Goal: Task Accomplishment & Management: Manage account settings

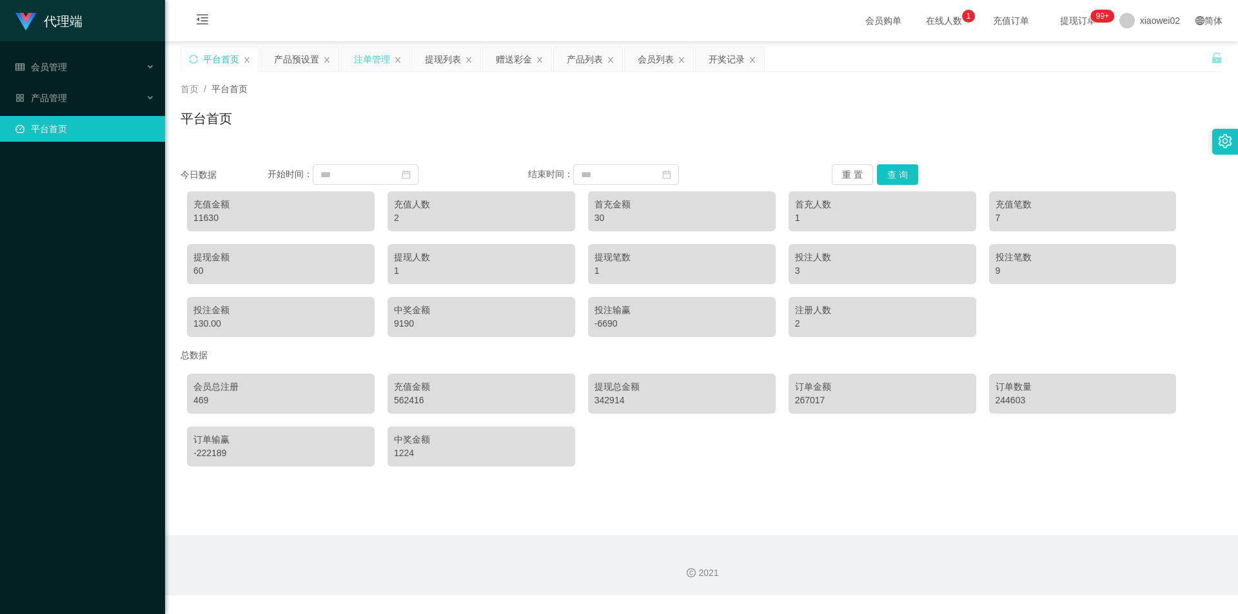
click at [355, 61] on div "注单管理" at bounding box center [372, 59] width 36 height 25
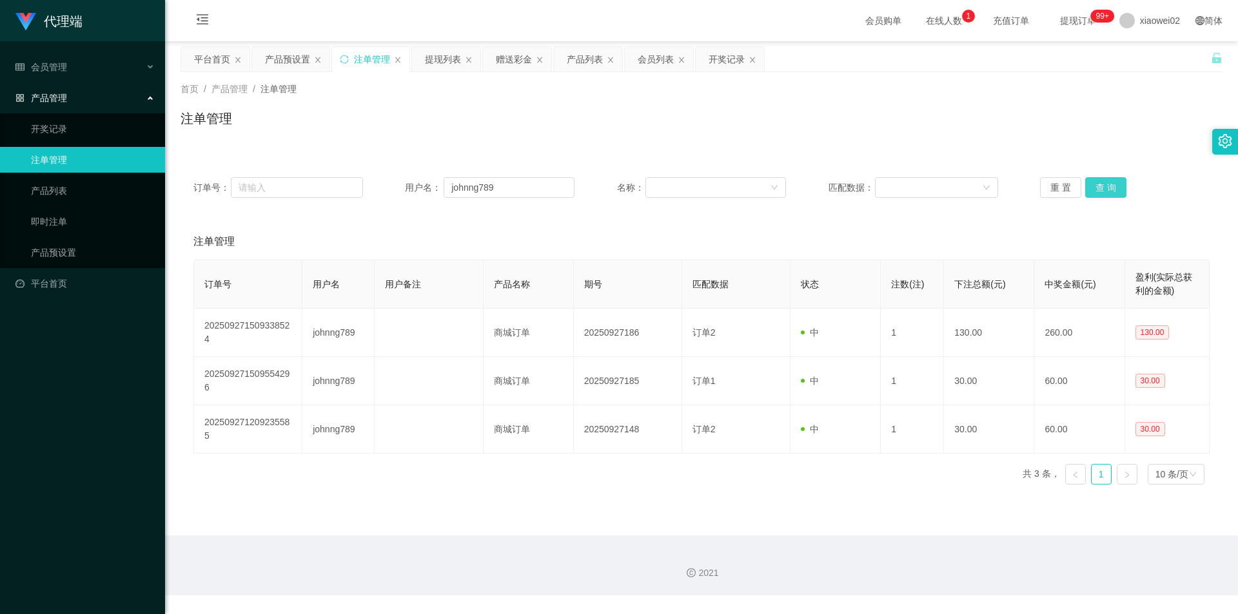
click at [1104, 181] on button "查 询" at bounding box center [1105, 187] width 41 height 21
drag, startPoint x: 426, startPoint y: 193, endPoint x: 417, endPoint y: 193, distance: 9.0
click at [417, 193] on div "用户名： johnng789" at bounding box center [490, 187] width 170 height 21
click at [535, 119] on div "注单管理" at bounding box center [702, 124] width 1042 height 30
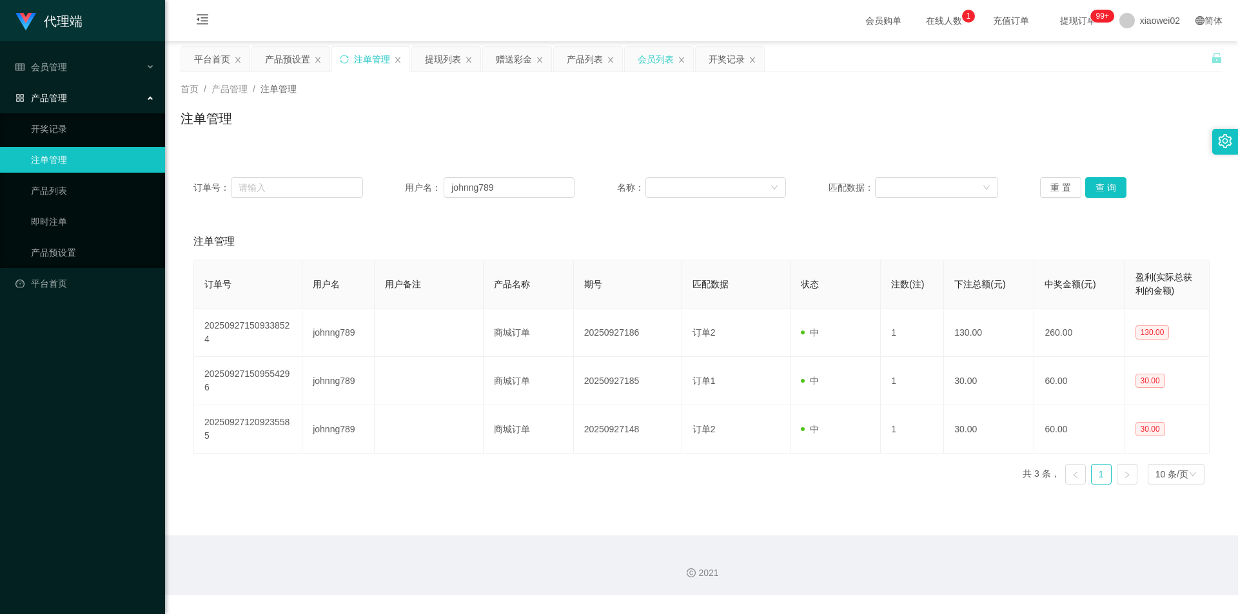
click at [642, 57] on div "会员列表" at bounding box center [656, 59] width 36 height 25
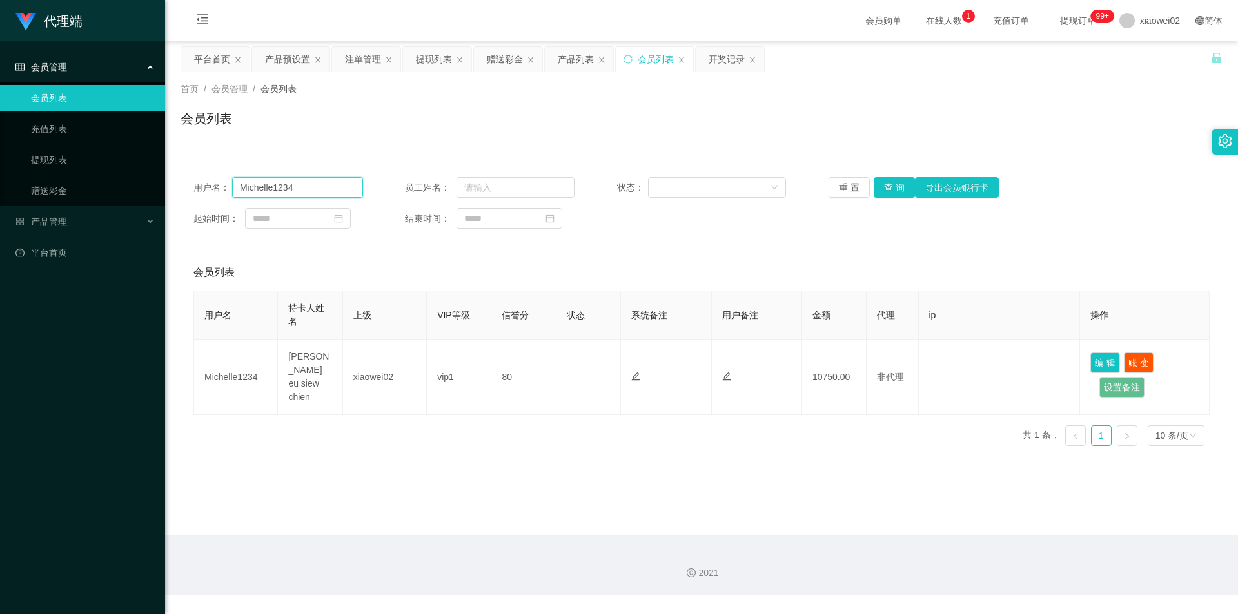
drag, startPoint x: 315, startPoint y: 188, endPoint x: 278, endPoint y: 184, distance: 37.0
click at [191, 184] on div "用户名： Michelle1234 员工姓名： 状态： 重 置 查 询 导出会员银行卡 起始时间： 结束时间：" at bounding box center [702, 202] width 1042 height 77
paste input "johnng789"
type input "johnng789"
click at [897, 188] on button "查 询" at bounding box center [894, 187] width 41 height 21
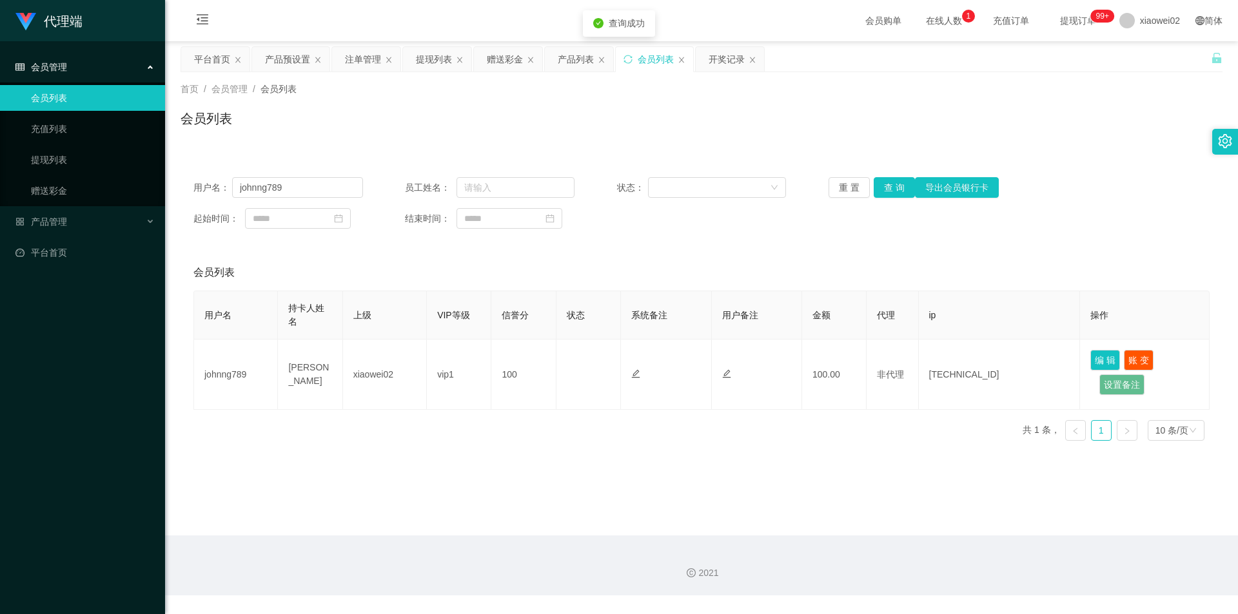
click at [755, 234] on div "用户名： johnng789 员工姓名： 状态： 重 置 查 询 导出会员银行卡 起始时间： 结束时间：" at bounding box center [702, 202] width 1042 height 77
drag, startPoint x: 315, startPoint y: 186, endPoint x: 187, endPoint y: 188, distance: 128.3
click at [187, 188] on div "用户名： johnng789 员工姓名： 状态： 重 置 查 询 导出会员银行卡 起始时间： 结束时间：" at bounding box center [702, 202] width 1042 height 77
click at [500, 54] on div "赠送彩金" at bounding box center [505, 59] width 36 height 25
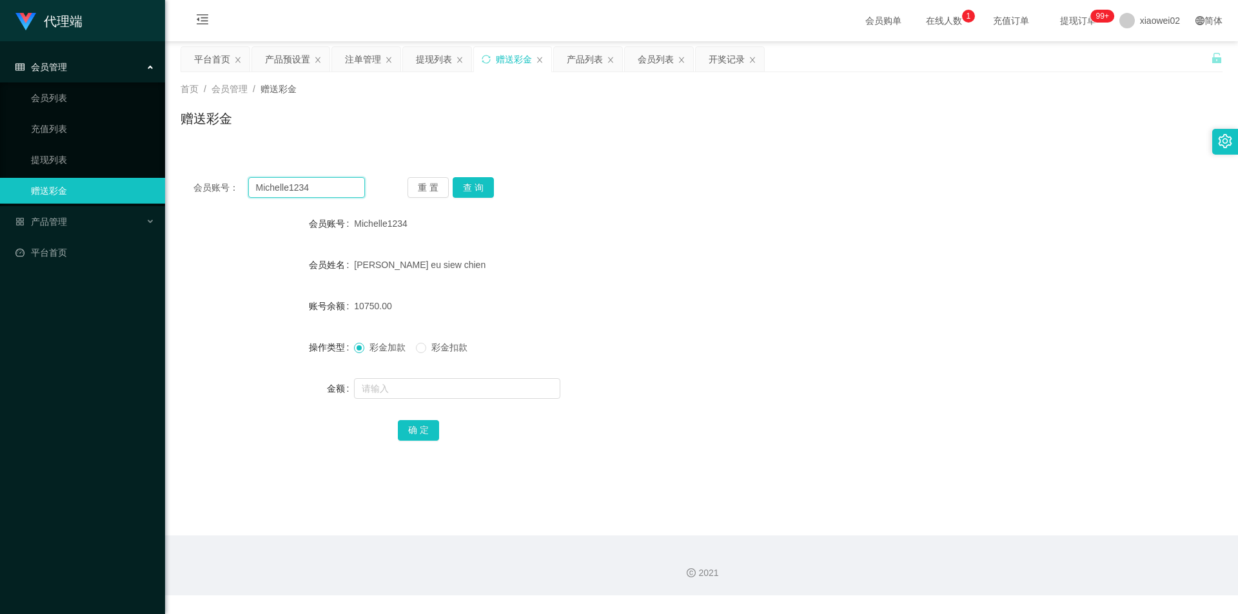
drag, startPoint x: 315, startPoint y: 186, endPoint x: 275, endPoint y: 195, distance: 40.8
click at [128, 171] on section "代理端 会员管理 会员列表 充值列表 提现列表 赠送彩金 产品管理 开奖记录 注单管理 产品列表 即时注单 产品预设置 平台首页 保存配置 重置配置 整体风格…" at bounding box center [619, 298] width 1238 height 596
paste input "johnng789"
type input "johnng789"
click at [465, 180] on button "查 询" at bounding box center [473, 187] width 41 height 21
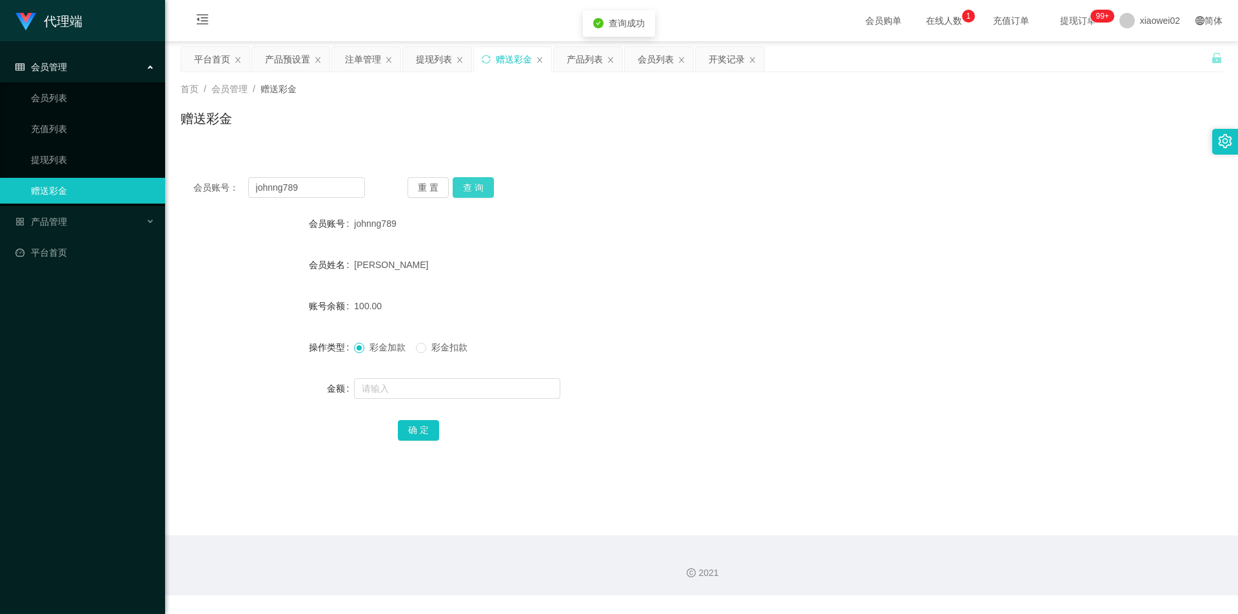
click at [465, 180] on button "查 询" at bounding box center [473, 187] width 41 height 21
click at [434, 55] on div "提现列表" at bounding box center [434, 59] width 36 height 25
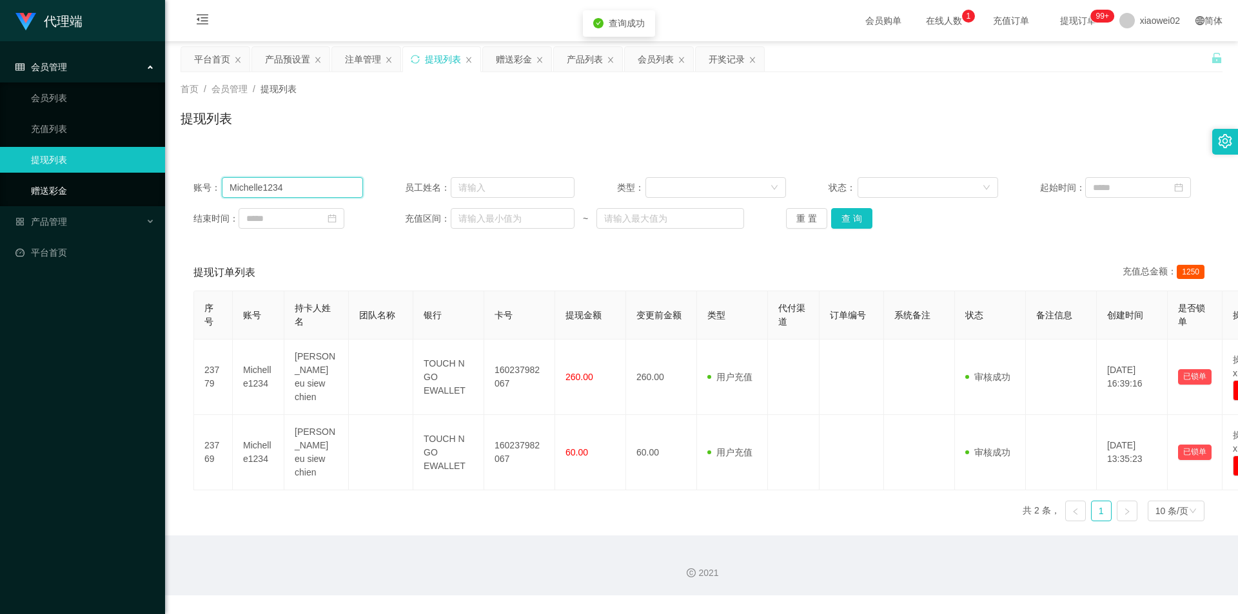
drag, startPoint x: 308, startPoint y: 190, endPoint x: 93, endPoint y: 184, distance: 215.4
click at [93, 184] on section "代理端 会员管理 会员列表 充值列表 提现列表 赠送彩金 产品管理 开奖记录 注单管理 产品列表 即时注单 产品预设置 平台首页 保存配置 重置配置 整体风格…" at bounding box center [619, 298] width 1238 height 596
paste input "johnng789"
type input "johnng789"
click at [850, 217] on button "查 询" at bounding box center [851, 218] width 41 height 21
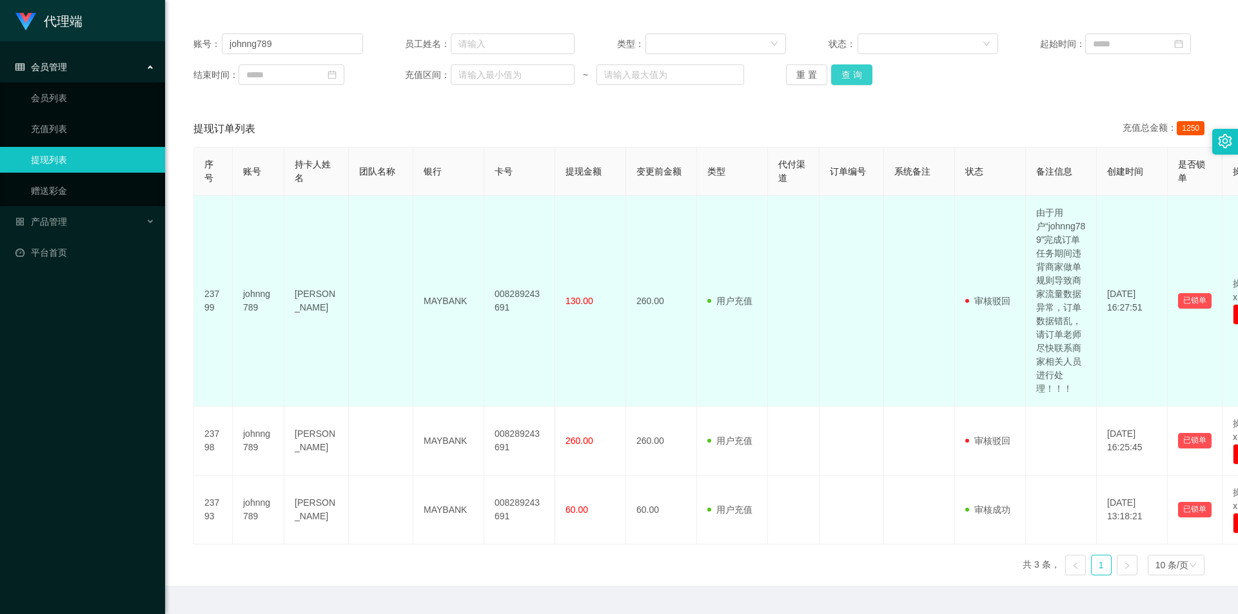
scroll to position [175, 0]
